Goal: Book appointment/travel/reservation

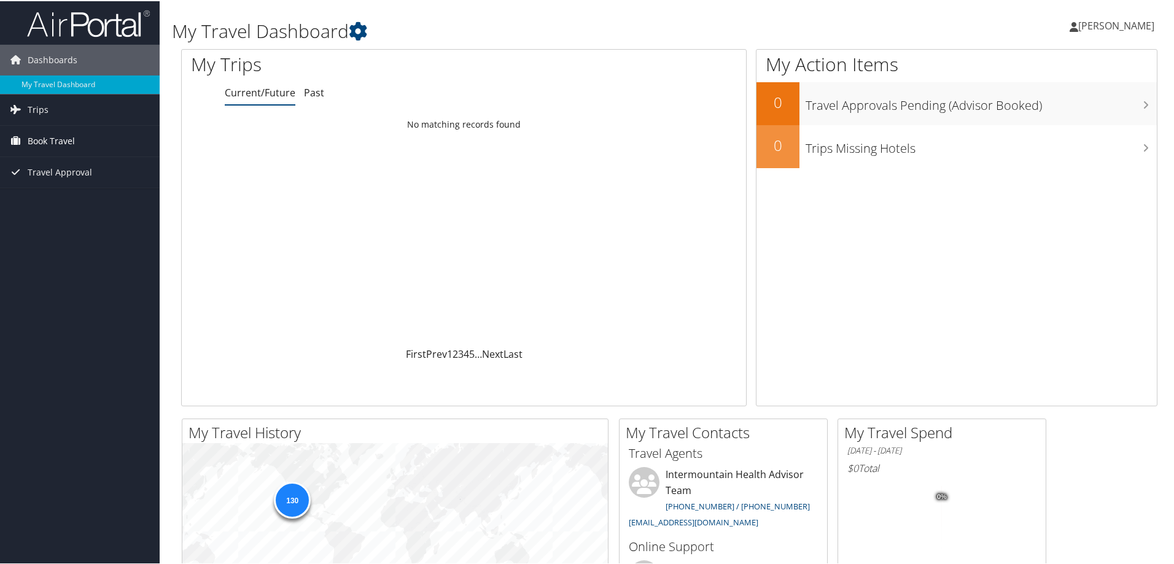
click at [69, 142] on span "Book Travel" at bounding box center [51, 140] width 47 height 31
click at [100, 203] on link "Book/Manage Online Trips" at bounding box center [80, 201] width 160 height 18
